Goal: Transaction & Acquisition: Book appointment/travel/reservation

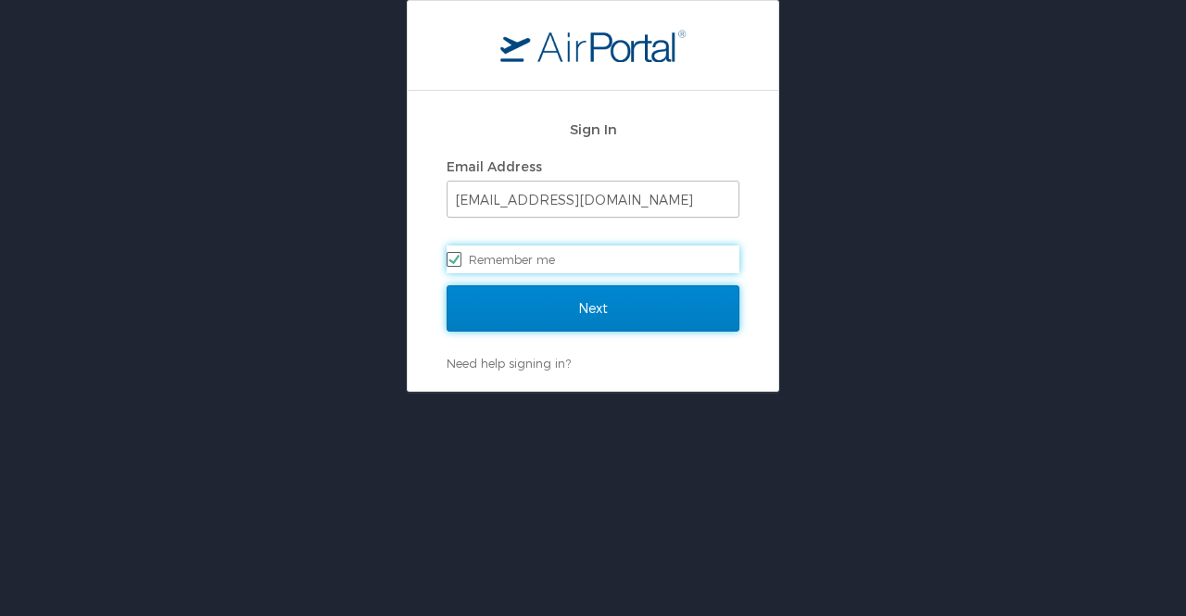
click at [494, 310] on input "Next" at bounding box center [593, 308] width 293 height 46
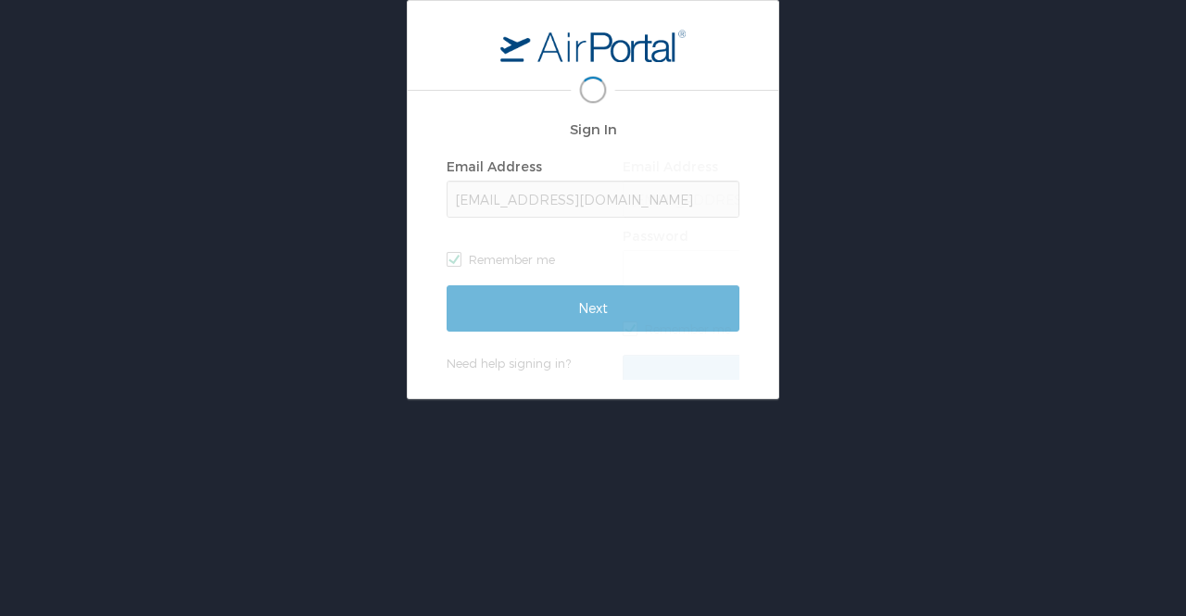
scroll to position [0, 10]
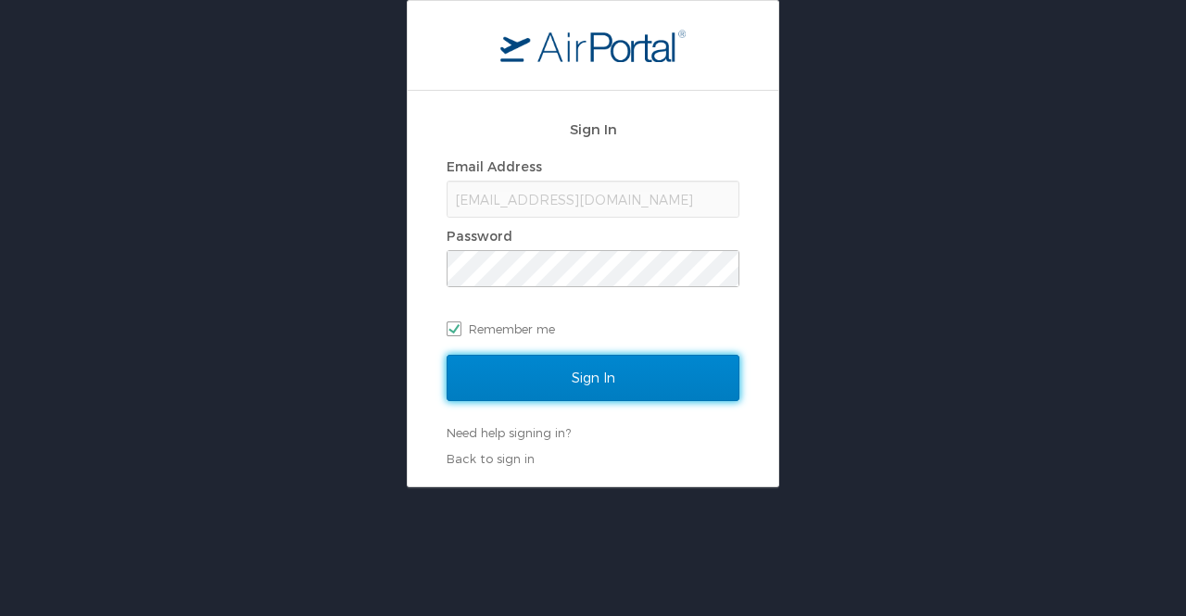
click at [506, 375] on input "Sign In" at bounding box center [593, 378] width 293 height 46
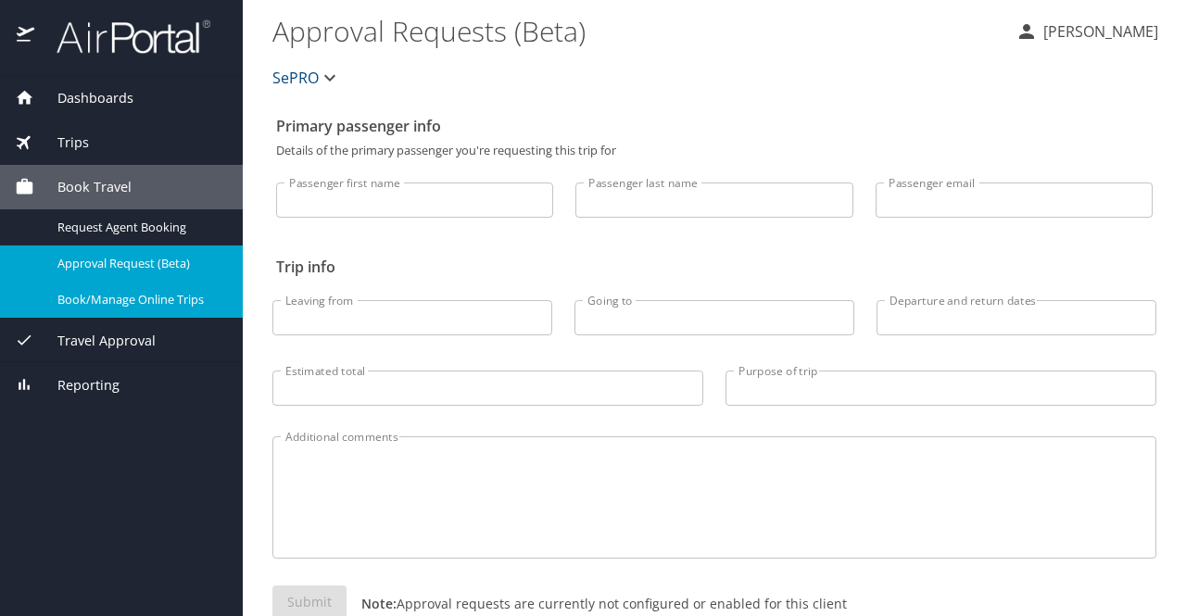
click at [170, 297] on span "Book/Manage Online Trips" at bounding box center [138, 300] width 163 height 18
click at [158, 294] on span "Book/Manage Online Trips" at bounding box center [138, 300] width 163 height 18
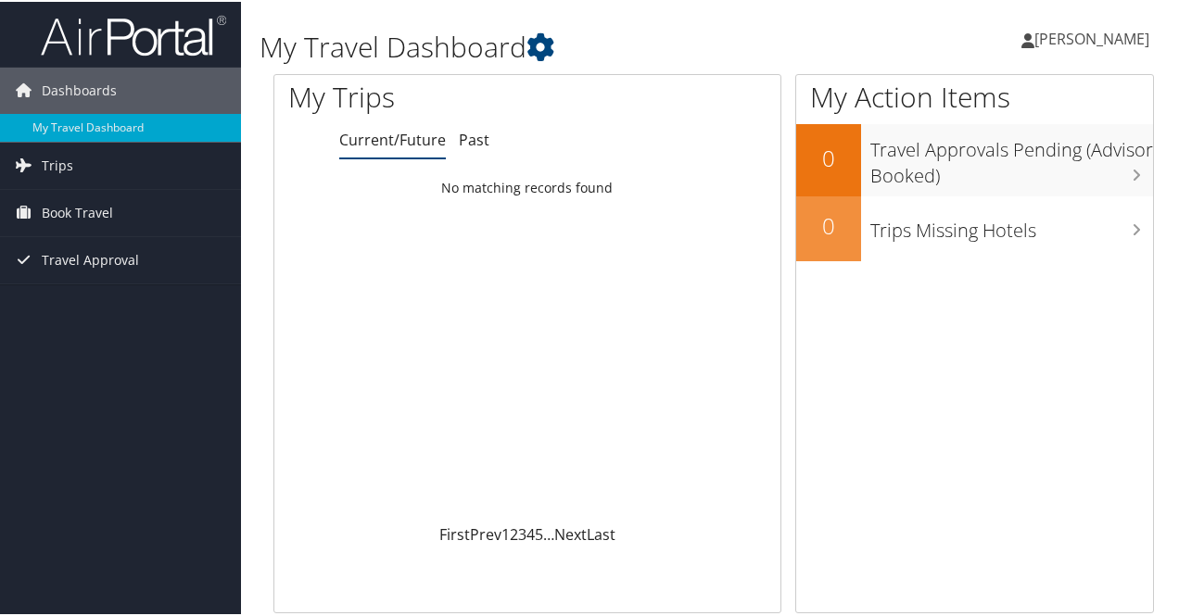
click at [135, 262] on span "Travel Approval" at bounding box center [90, 258] width 97 height 46
click at [107, 220] on span "Book Travel" at bounding box center [77, 211] width 71 height 46
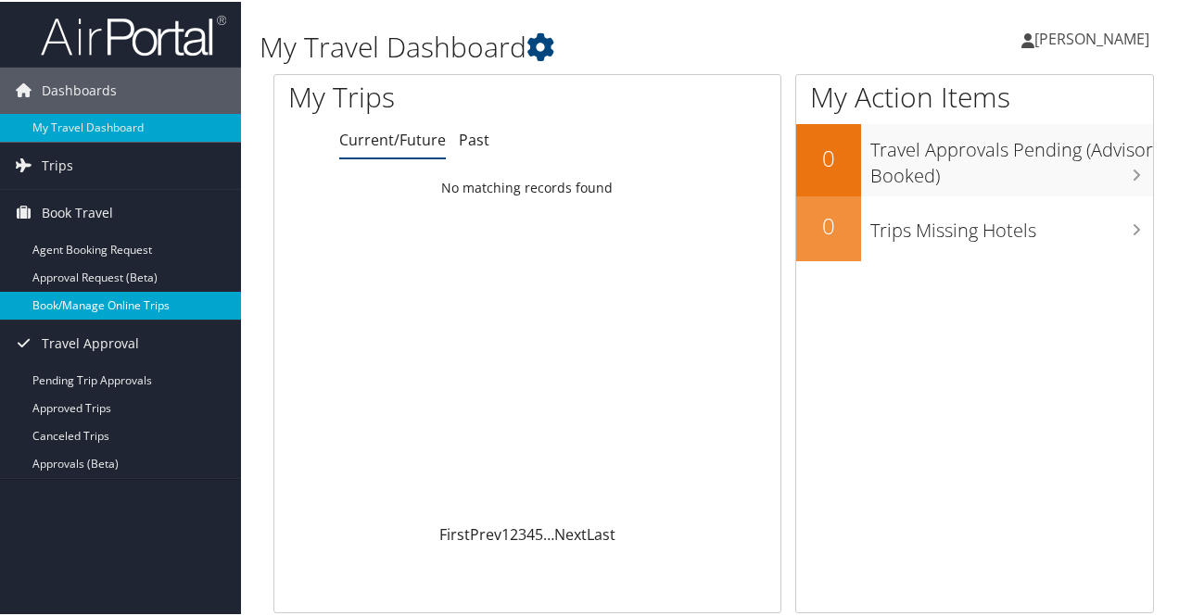
click at [102, 297] on link "Book/Manage Online Trips" at bounding box center [120, 304] width 241 height 28
